Goal: Find specific page/section

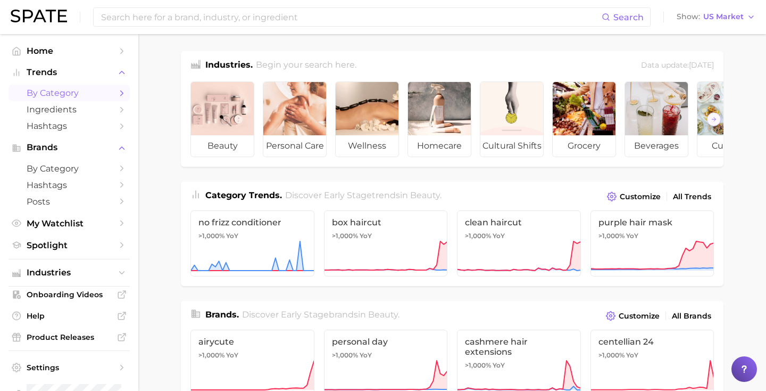
click at [78, 97] on span "by Category" at bounding box center [69, 93] width 85 height 10
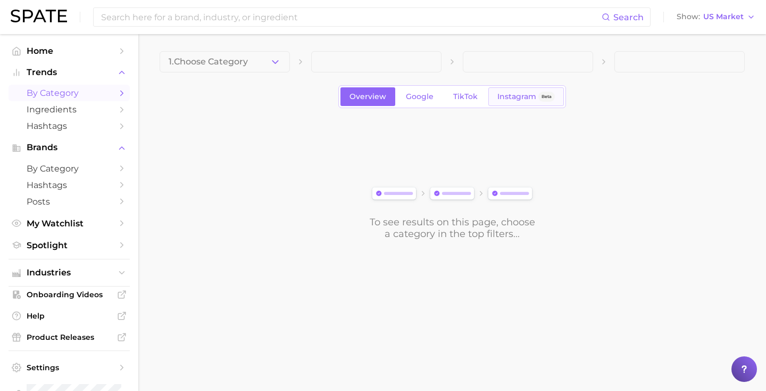
click at [510, 96] on span "Instagram" at bounding box center [517, 96] width 39 height 9
